Goal: Use online tool/utility: Utilize a website feature to perform a specific function

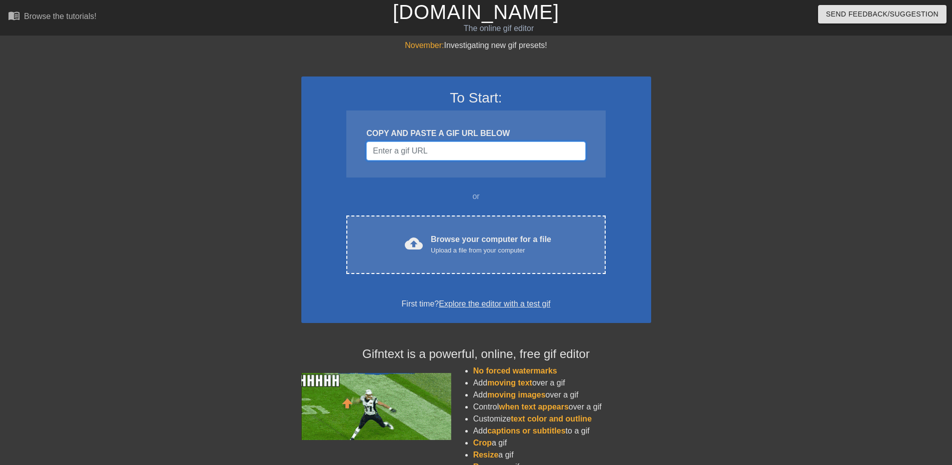
click at [454, 155] on input "Username" at bounding box center [475, 150] width 219 height 19
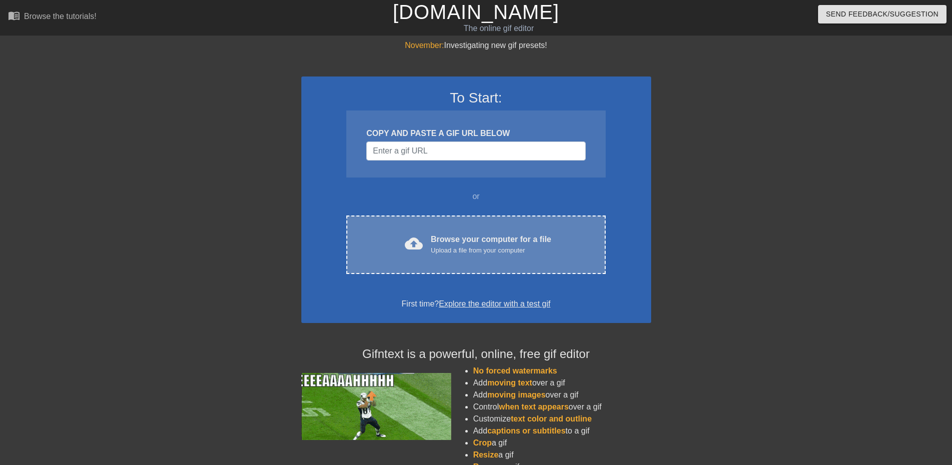
click at [420, 215] on div "cloud_upload Browse your computer for a file Upload a file from your computer C…" at bounding box center [475, 244] width 259 height 58
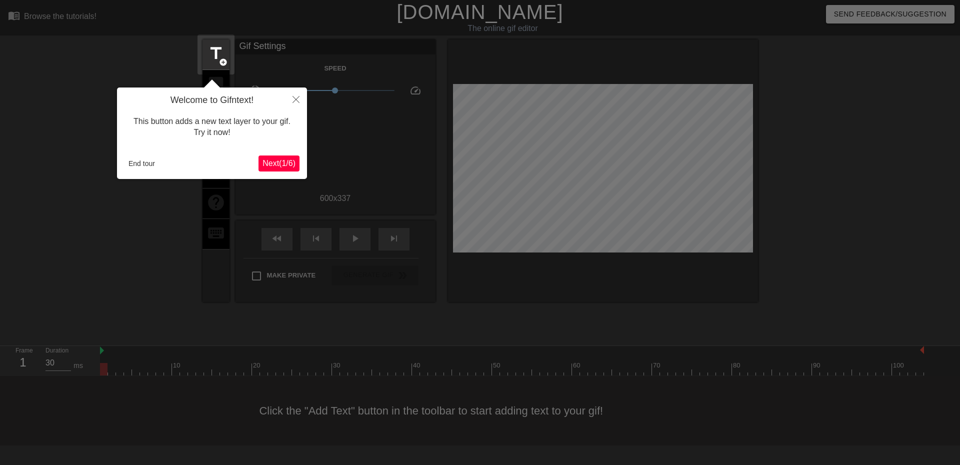
click at [267, 164] on span "Next ( 1 / 6 )" at bounding box center [278, 163] width 33 height 8
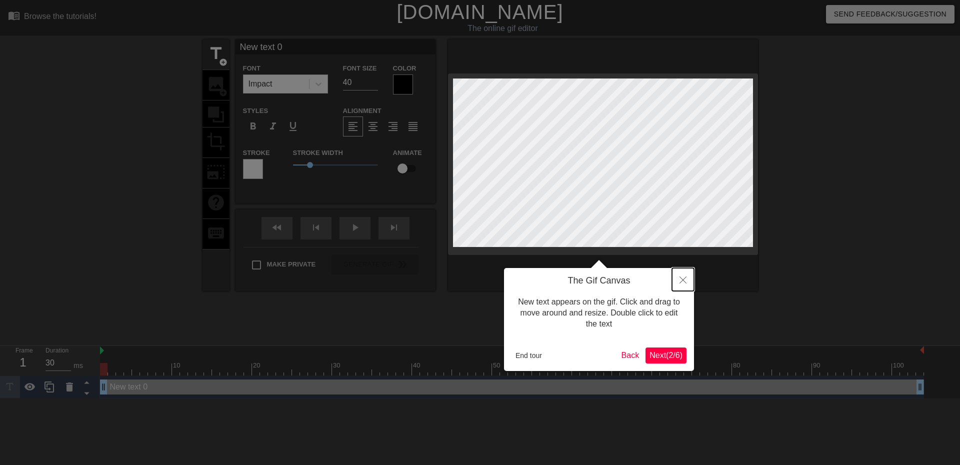
click at [681, 279] on icon "Close" at bounding box center [682, 279] width 7 height 7
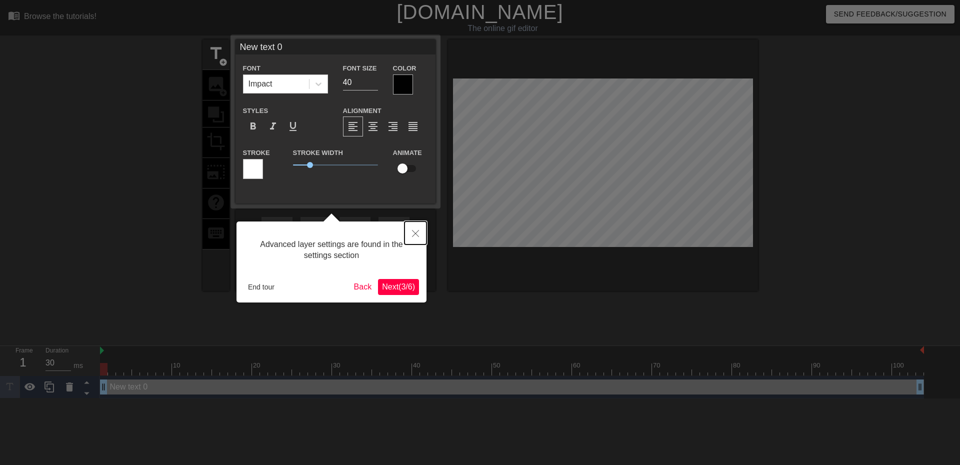
click at [422, 238] on button "Close" at bounding box center [415, 232] width 22 height 23
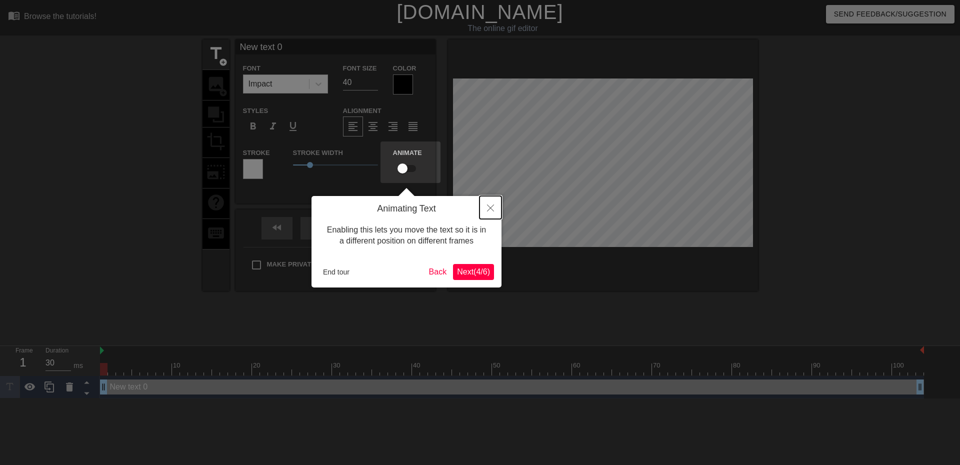
click at [498, 206] on button "Close" at bounding box center [490, 207] width 22 height 23
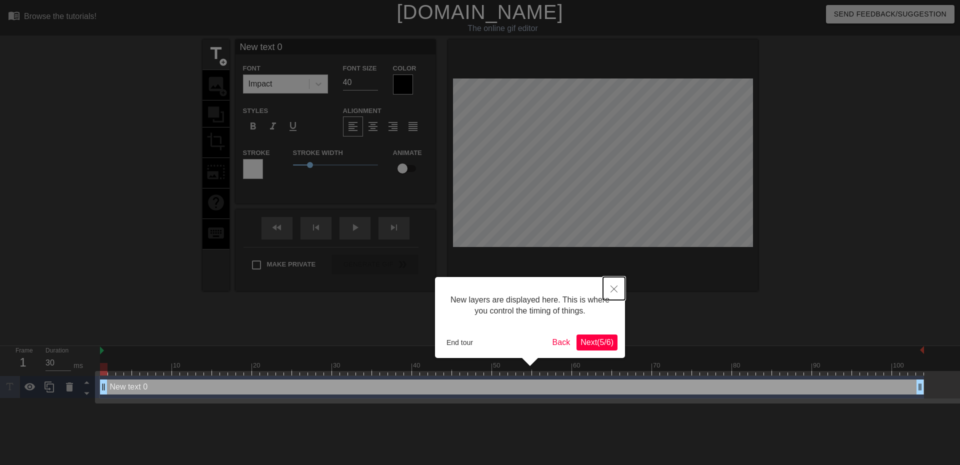
click at [609, 292] on button "Close" at bounding box center [614, 288] width 22 height 23
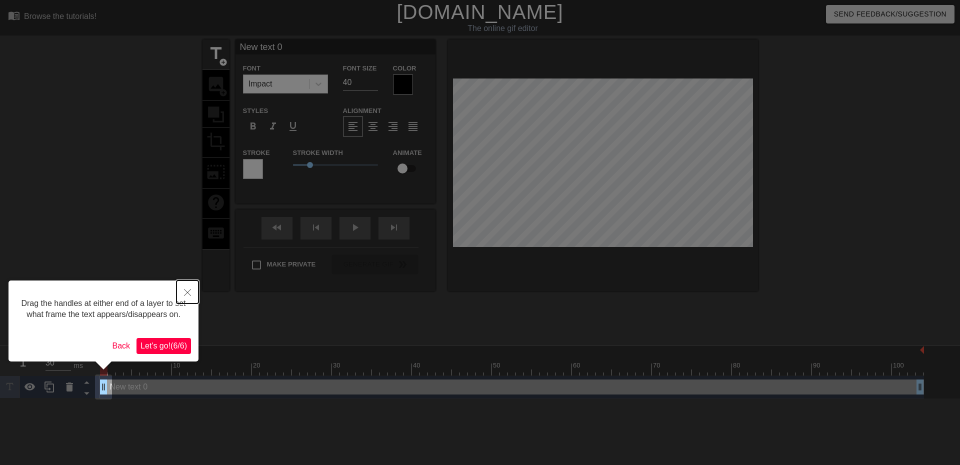
click at [194, 287] on button "Close" at bounding box center [187, 291] width 22 height 23
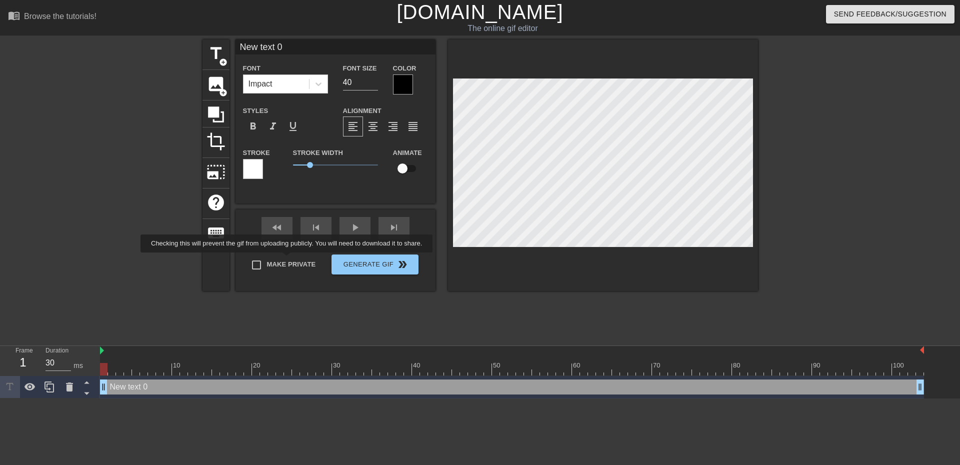
click at [288, 259] on div "title add_circle image add_circle crop photo_size_select_large help keyboard Ne…" at bounding box center [479, 164] width 555 height 251
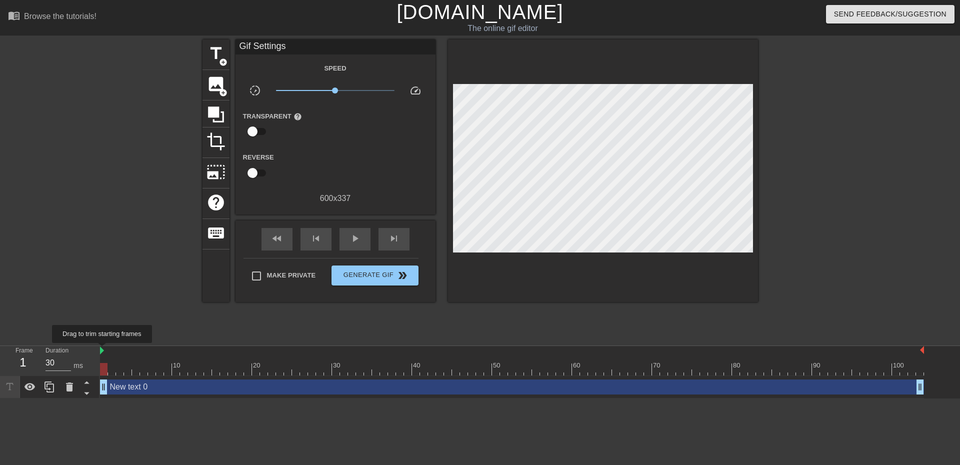
click at [102, 350] on img at bounding box center [102, 350] width 4 height 8
click at [36, 390] on div at bounding box center [30, 387] width 20 height 22
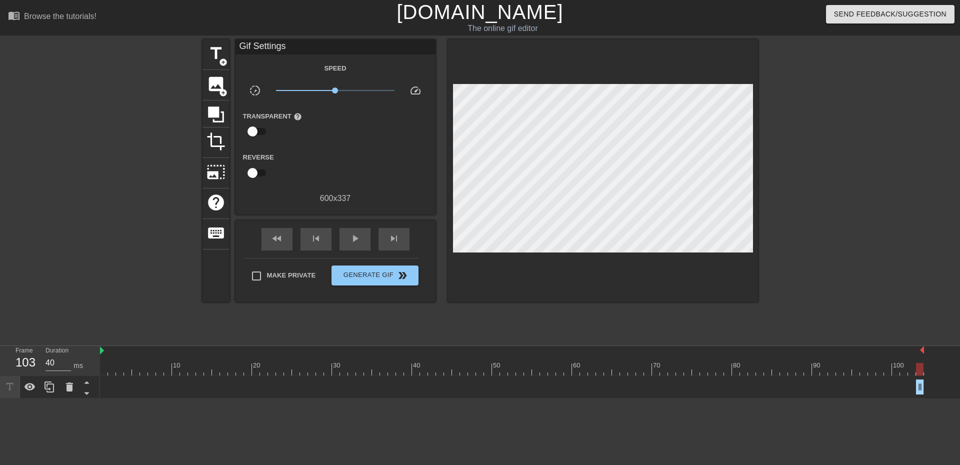
type input "30"
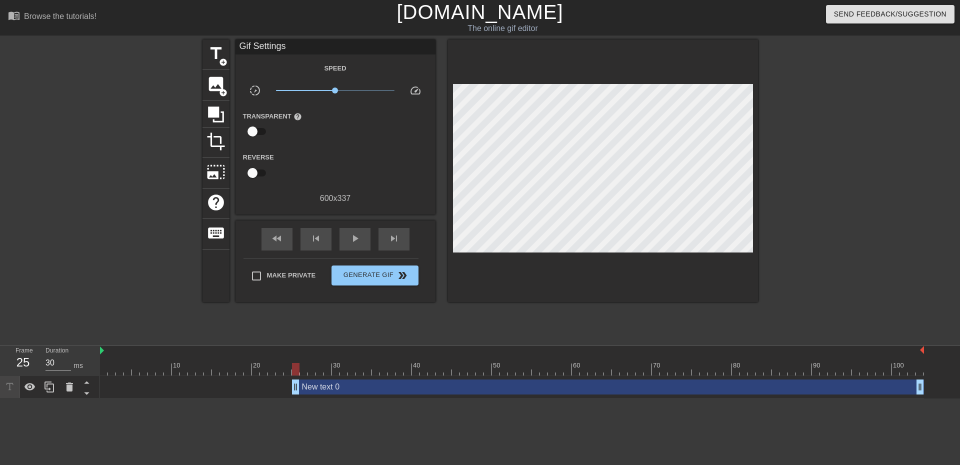
drag, startPoint x: 106, startPoint y: 386, endPoint x: 295, endPoint y: 366, distance: 189.5
click at [295, 366] on div "10 20 30 40 50 60 70 80 90 100 New text 0 drag_handle drag_handle" at bounding box center [530, 372] width 860 height 52
